Goal: Task Accomplishment & Management: Use online tool/utility

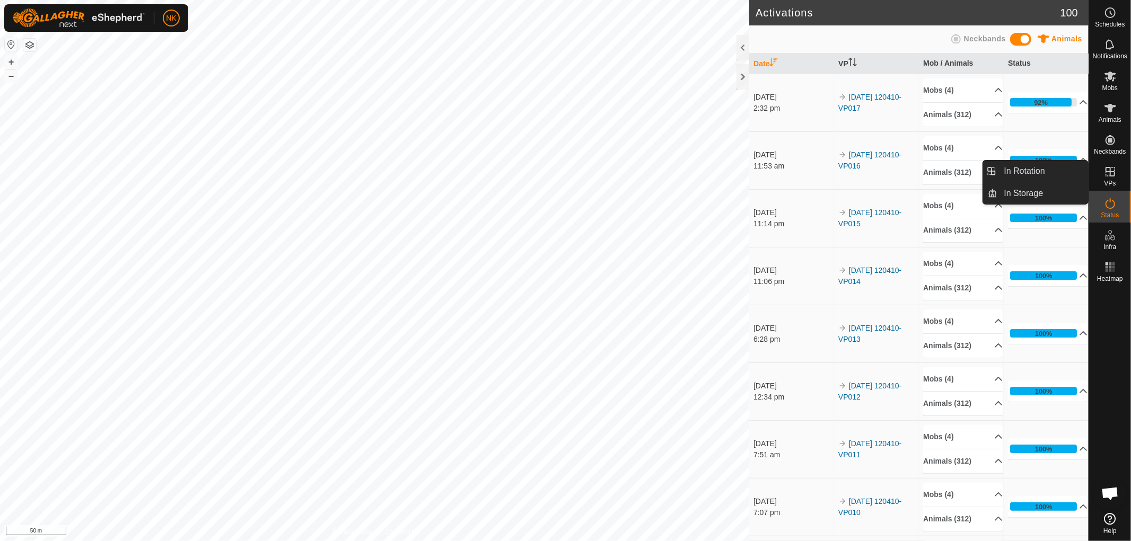
click at [1108, 180] on span "VPs" at bounding box center [1110, 183] width 12 height 6
click at [1035, 172] on link "In Rotation" at bounding box center [1043, 171] width 91 height 21
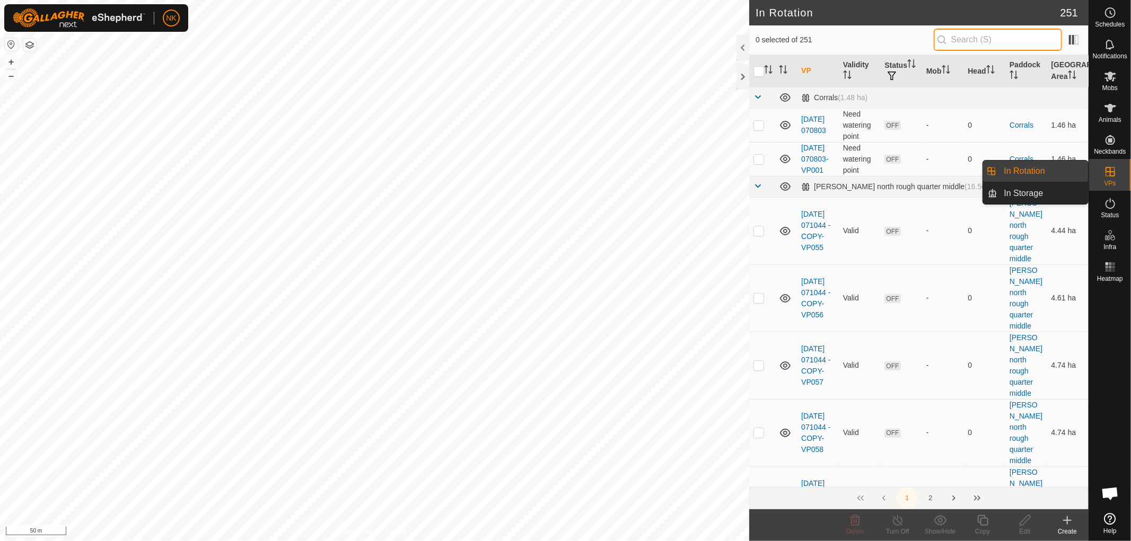
click at [972, 38] on input "text" at bounding box center [998, 40] width 128 height 22
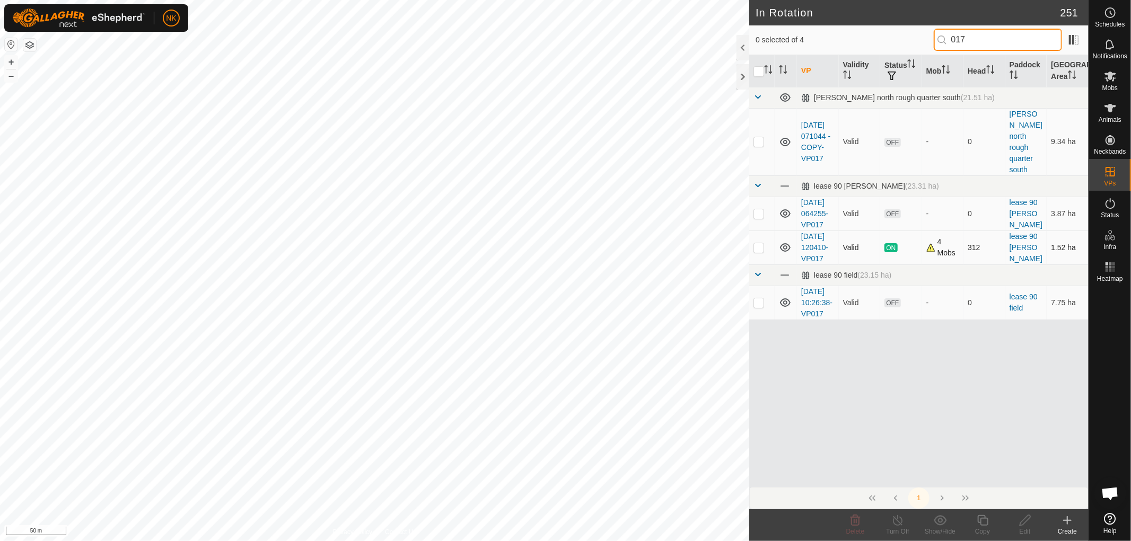
type input "017"
click at [759, 251] on p-checkbox at bounding box center [759, 247] width 11 height 8
checkbox input "true"
click at [984, 524] on icon at bounding box center [982, 520] width 13 height 13
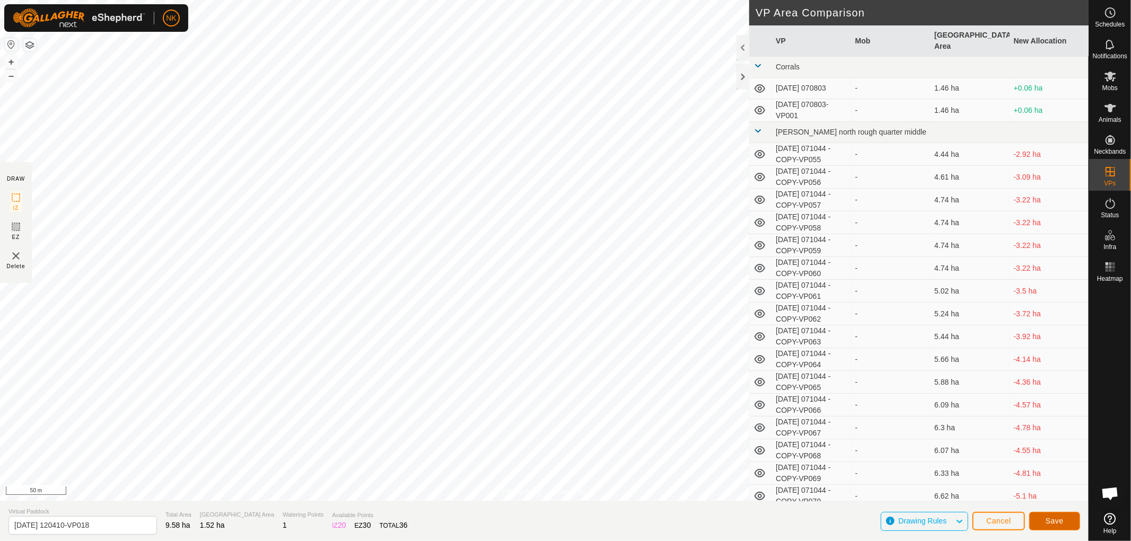
click at [1067, 521] on button "Save" at bounding box center [1054, 521] width 51 height 19
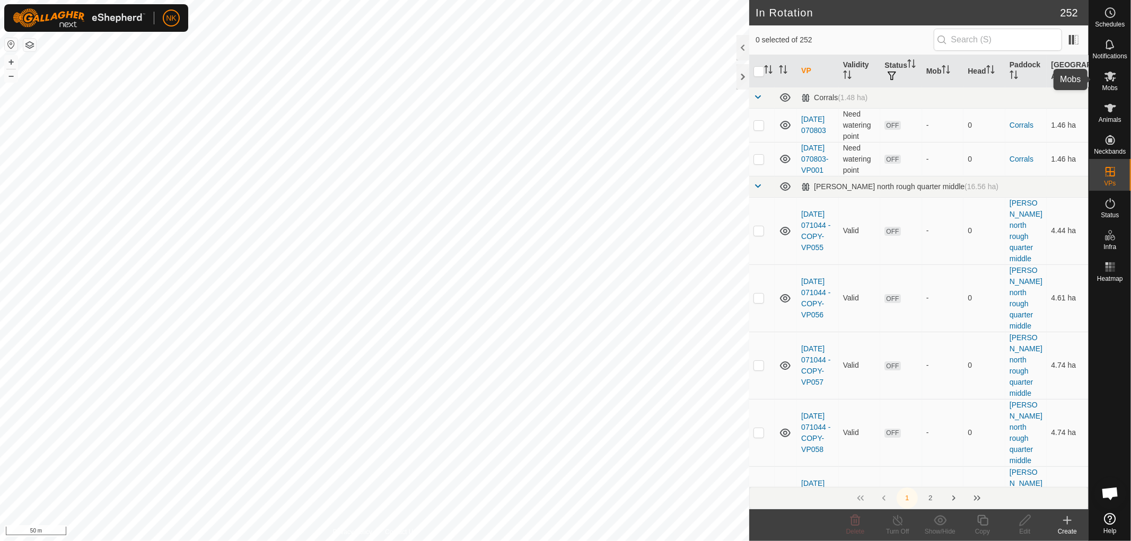
click at [1117, 85] on span "Mobs" at bounding box center [1109, 88] width 15 height 6
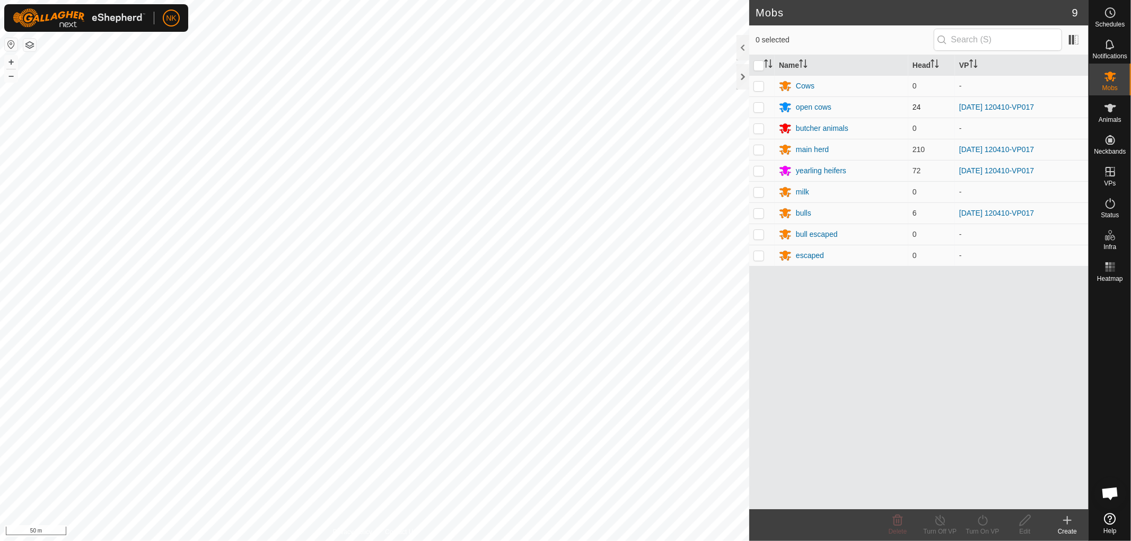
click at [756, 108] on p-checkbox at bounding box center [759, 107] width 11 height 8
checkbox input "true"
click at [765, 151] on td at bounding box center [761, 149] width 25 height 21
checkbox input "true"
click at [756, 171] on p-checkbox at bounding box center [759, 171] width 11 height 8
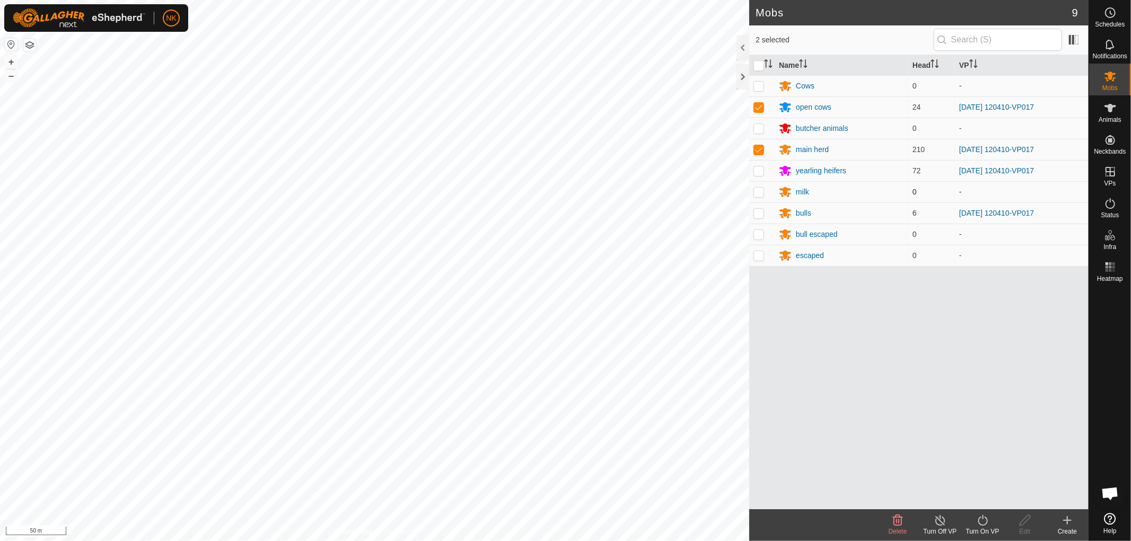
checkbox input "true"
click at [758, 214] on p-checkbox at bounding box center [759, 213] width 11 height 8
checkbox input "true"
click at [982, 517] on icon at bounding box center [982, 520] width 13 height 13
click at [976, 496] on link "Now" at bounding box center [1014, 497] width 105 height 21
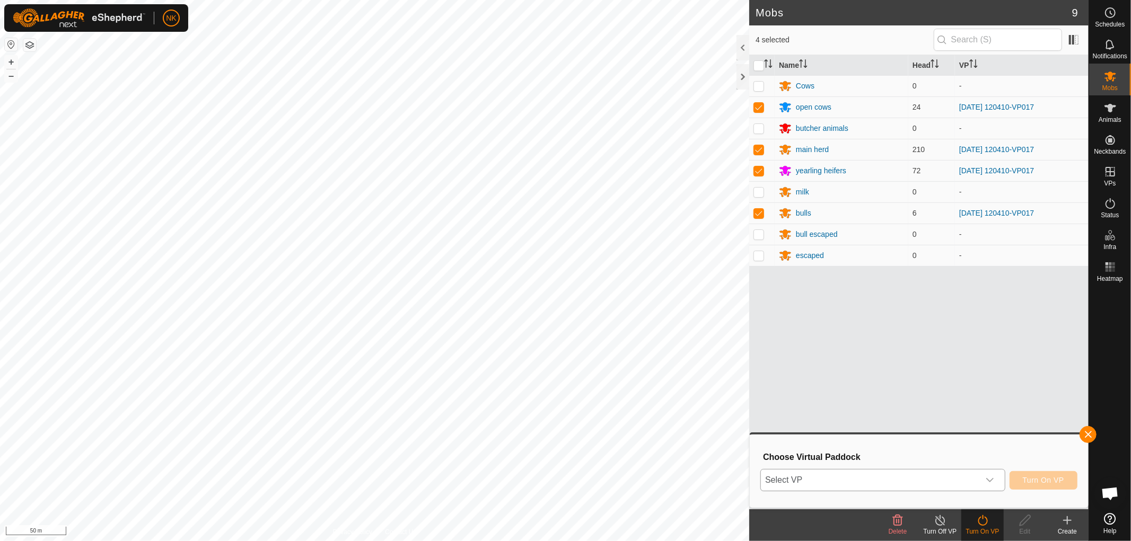
click at [941, 474] on span "Select VP" at bounding box center [870, 480] width 218 height 21
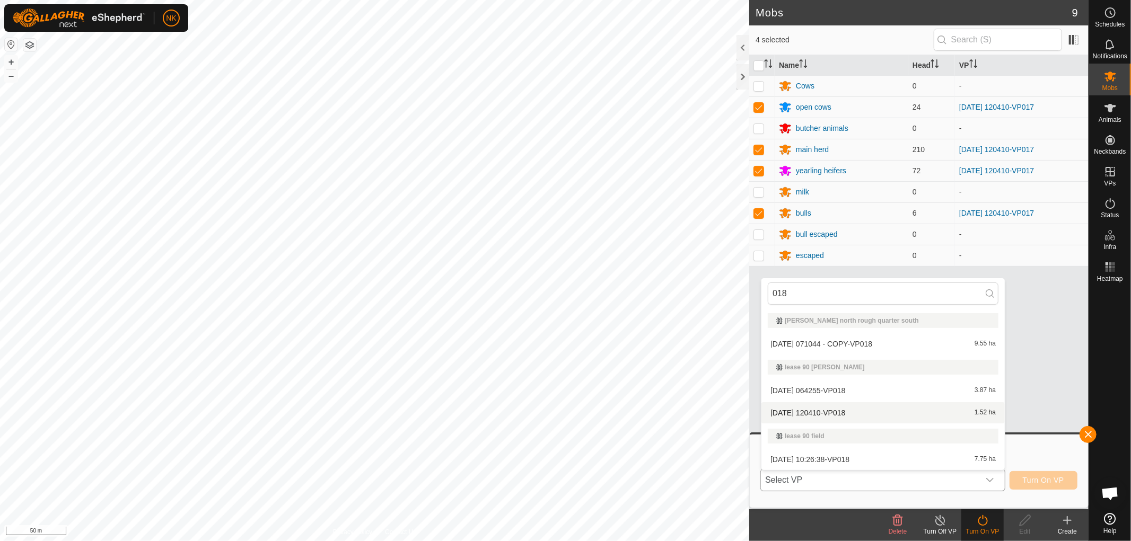
type input "018"
click at [853, 414] on li "2025-09-30 120410-VP018 1.52 ha" at bounding box center [883, 412] width 243 height 21
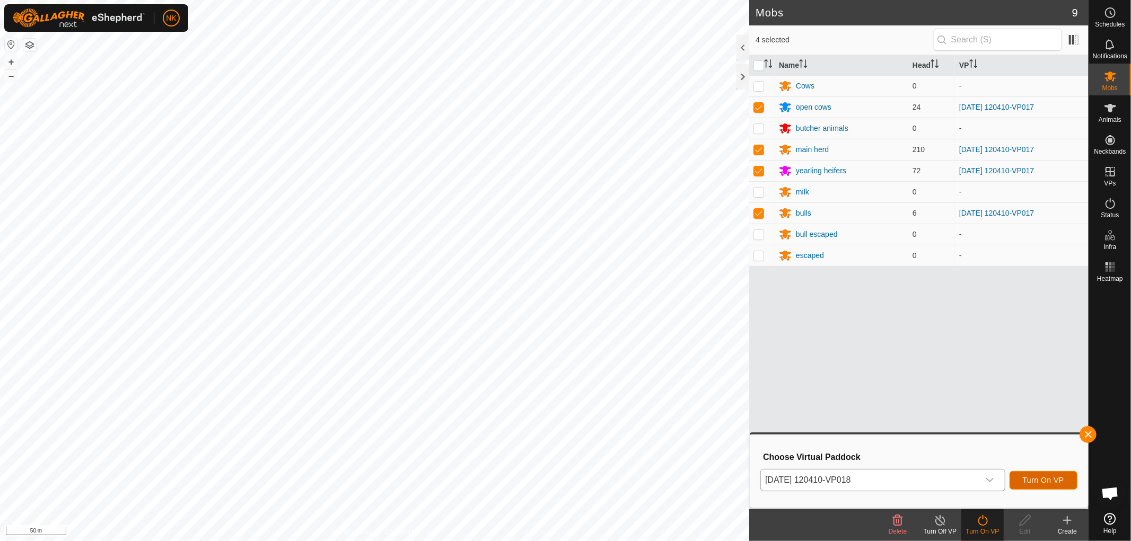
click at [1059, 478] on span "Turn On VP" at bounding box center [1043, 480] width 41 height 8
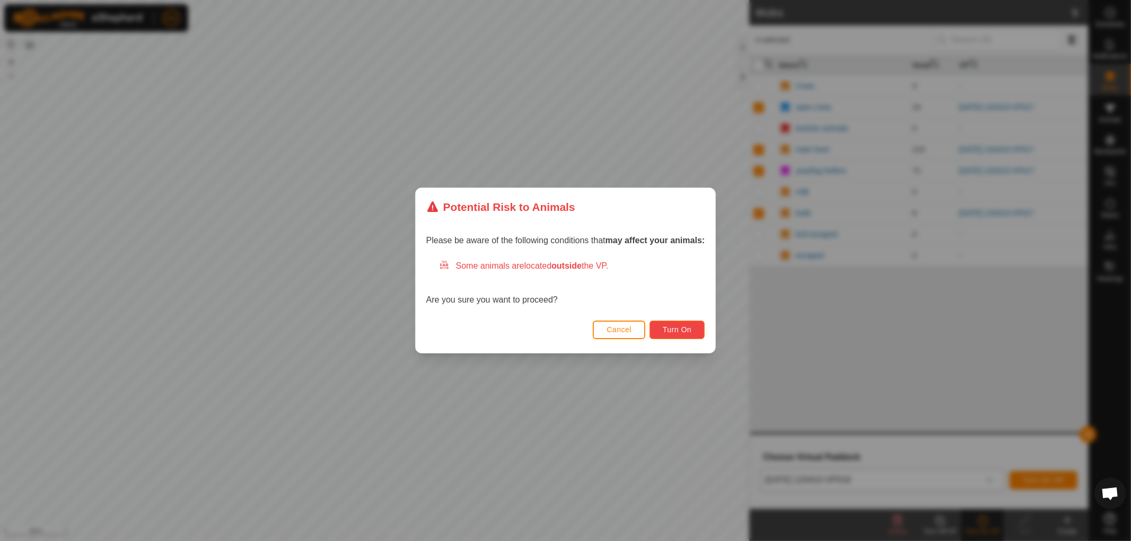
click at [694, 335] on button "Turn On" at bounding box center [677, 330] width 55 height 19
